Goal: Navigation & Orientation: Find specific page/section

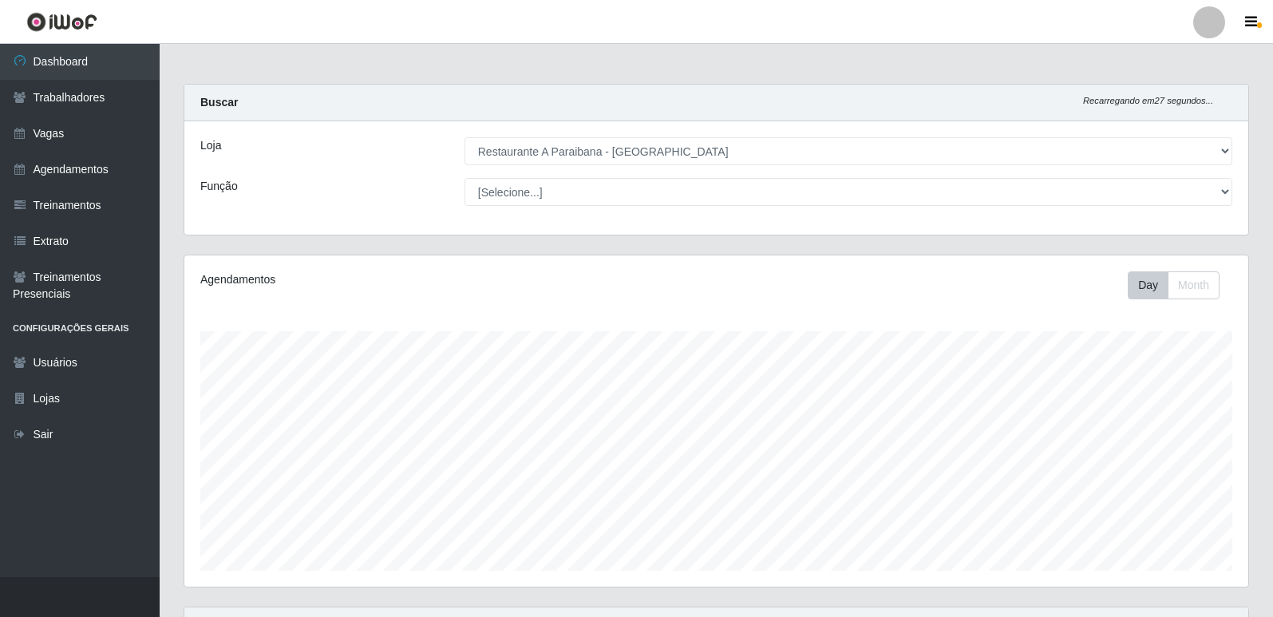
select select "342"
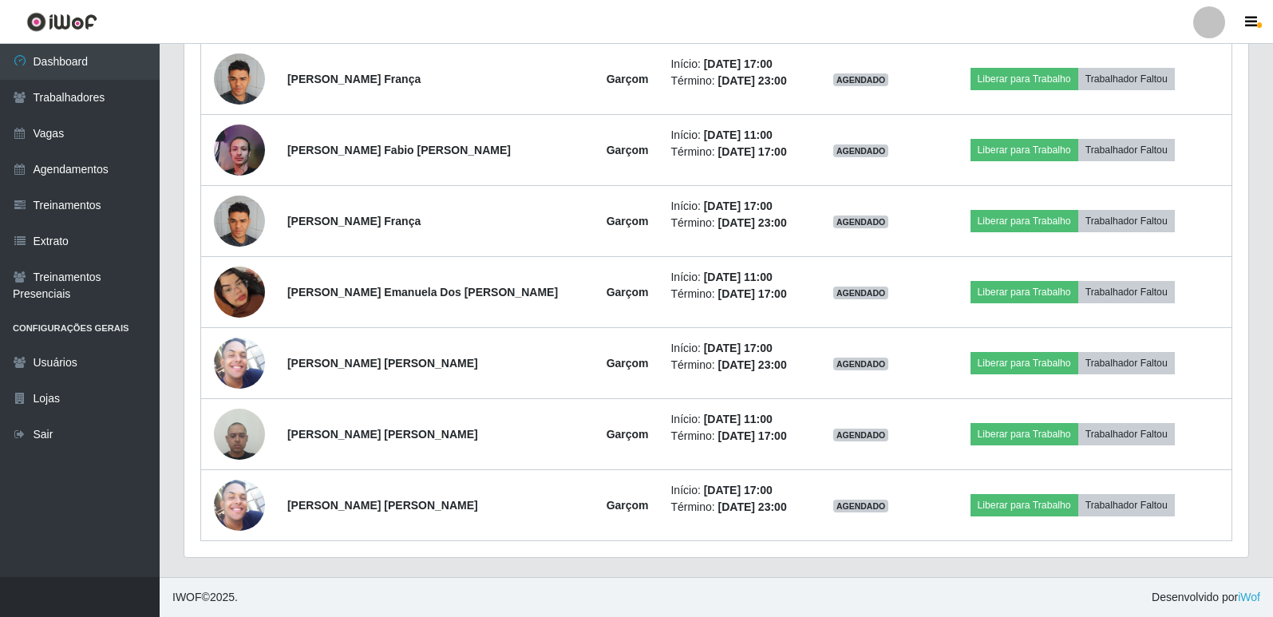
scroll to position [331, 1064]
click at [122, 93] on link "Trabalhadores" at bounding box center [80, 98] width 160 height 36
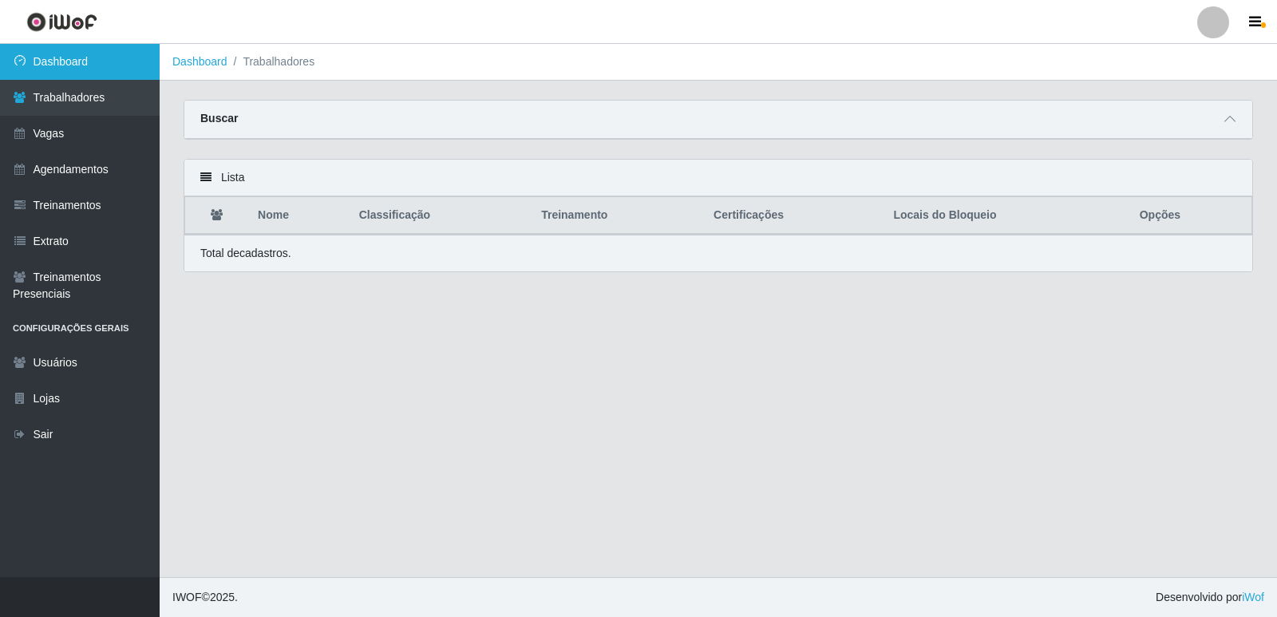
click at [106, 64] on link "Dashboard" at bounding box center [80, 62] width 160 height 36
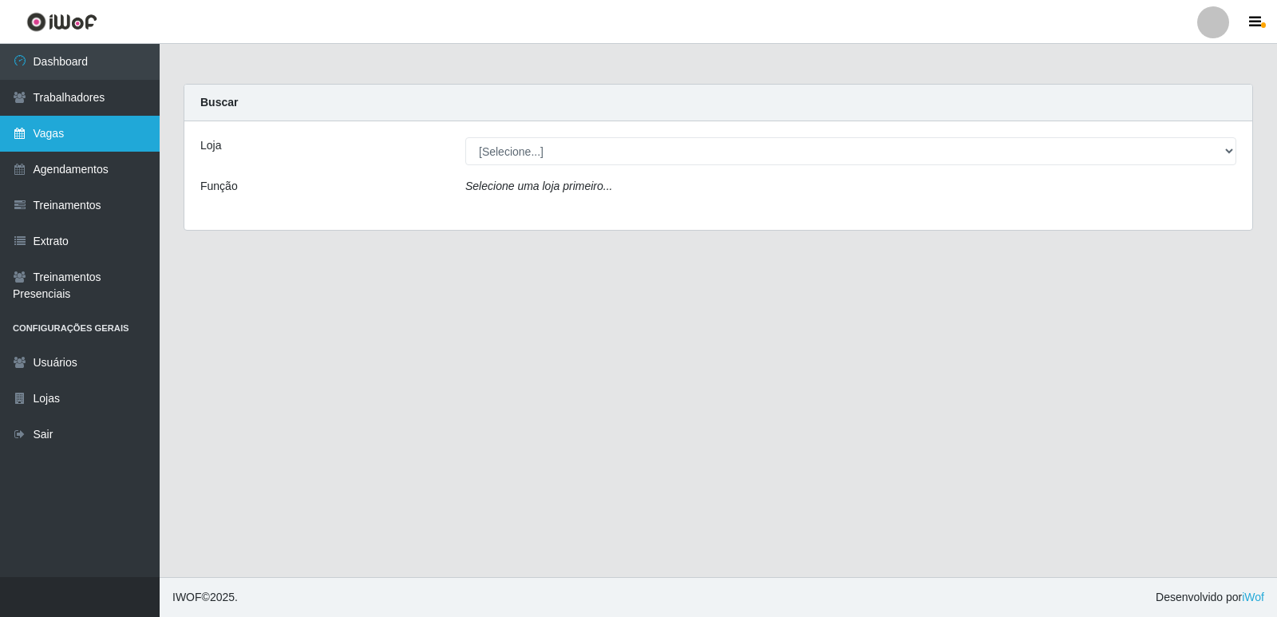
click at [139, 151] on link "Vagas" at bounding box center [80, 134] width 160 height 36
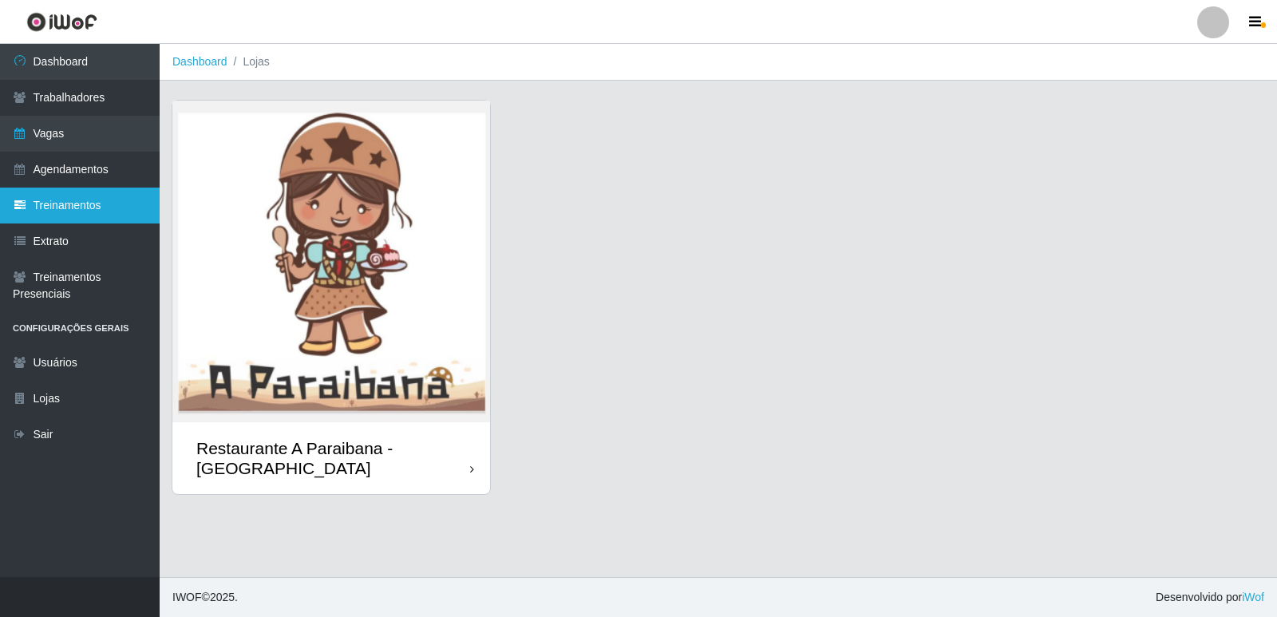
click at [136, 209] on link "Treinamentos" at bounding box center [80, 206] width 160 height 36
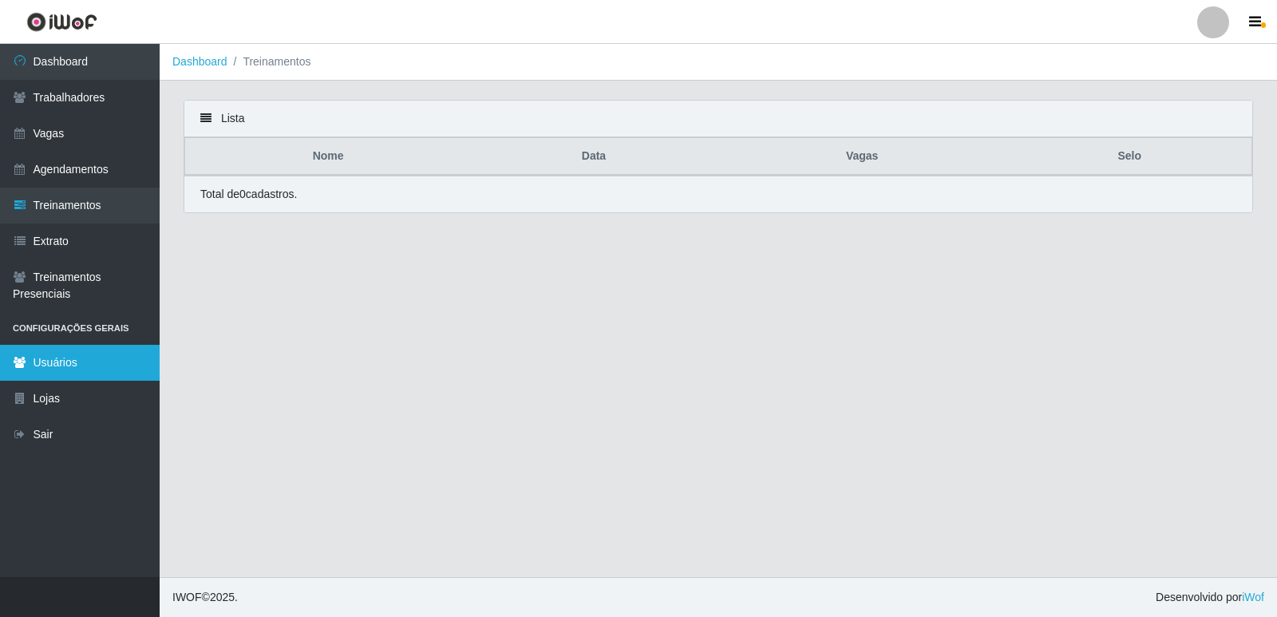
click at [110, 360] on link "Usuários" at bounding box center [80, 363] width 160 height 36
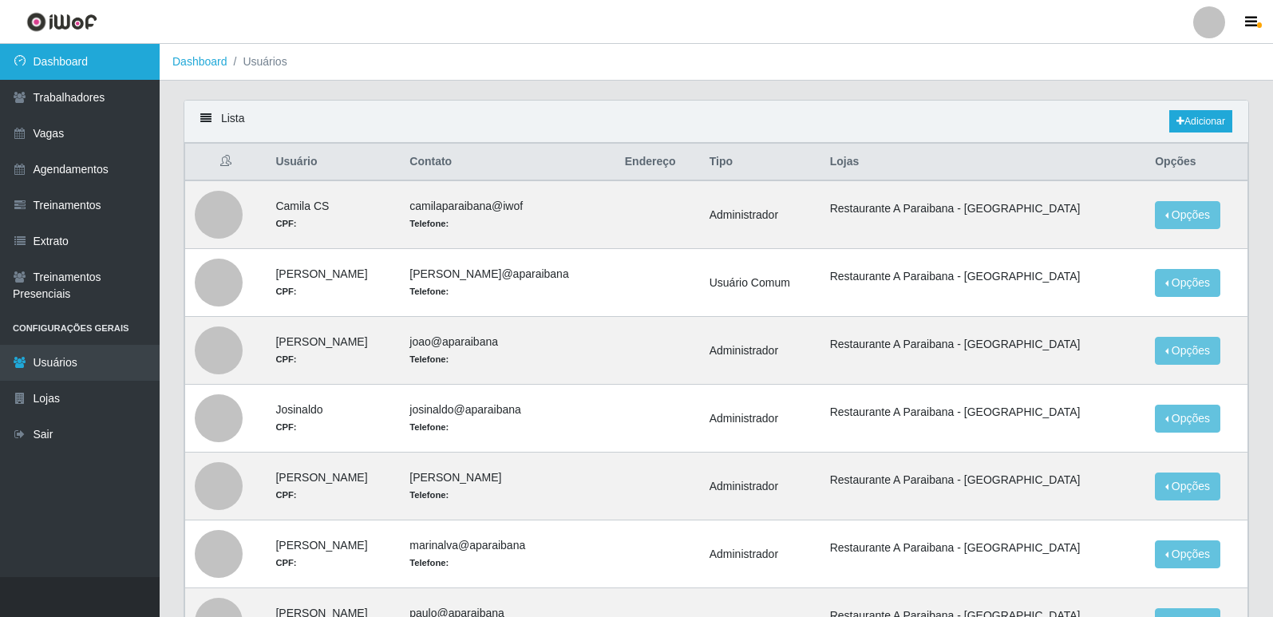
click at [152, 57] on link "Dashboard" at bounding box center [80, 62] width 160 height 36
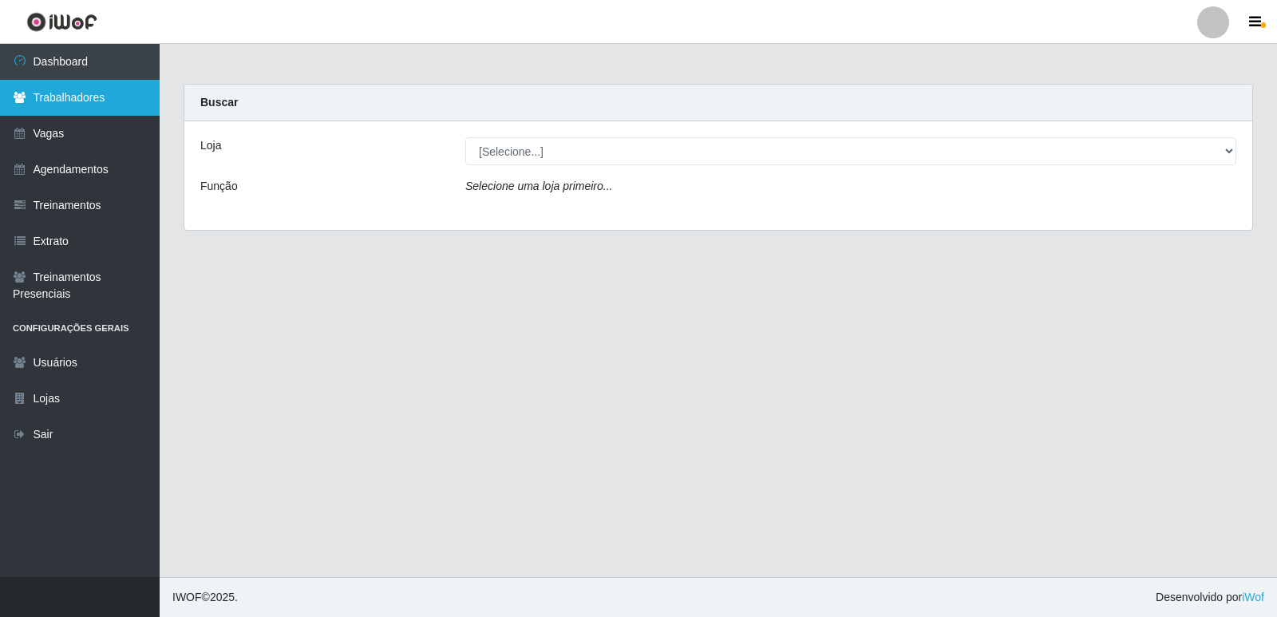
click at [91, 94] on link "Trabalhadores" at bounding box center [80, 98] width 160 height 36
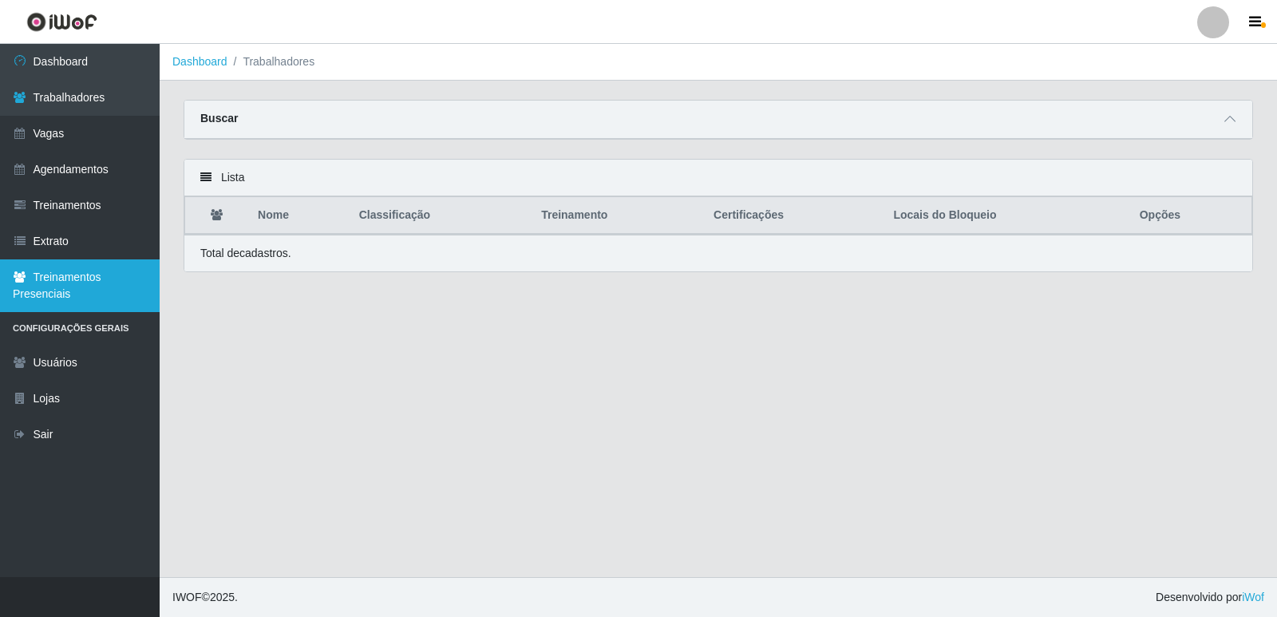
click at [90, 260] on link "Treinamentos Presenciais" at bounding box center [80, 285] width 160 height 53
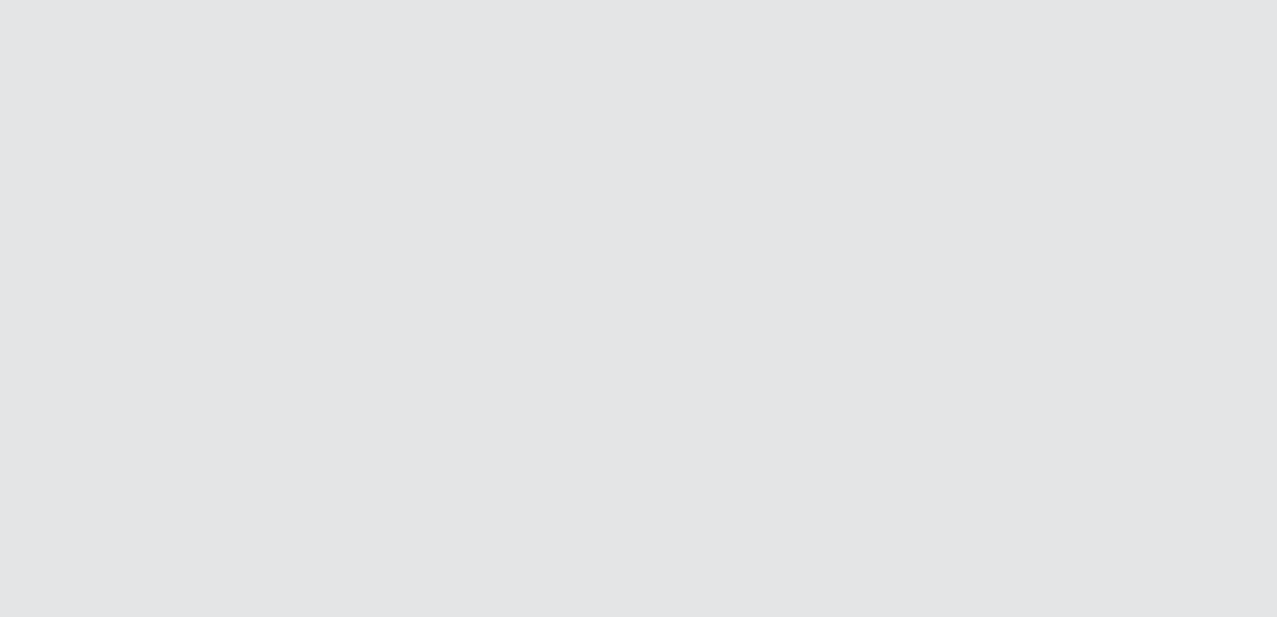
drag, startPoint x: 1276, startPoint y: 0, endPoint x: 625, endPoint y: 130, distance: 664.0
click at [625, 0] on html at bounding box center [638, 0] width 1277 height 0
